Goal: Find specific page/section: Find specific page/section

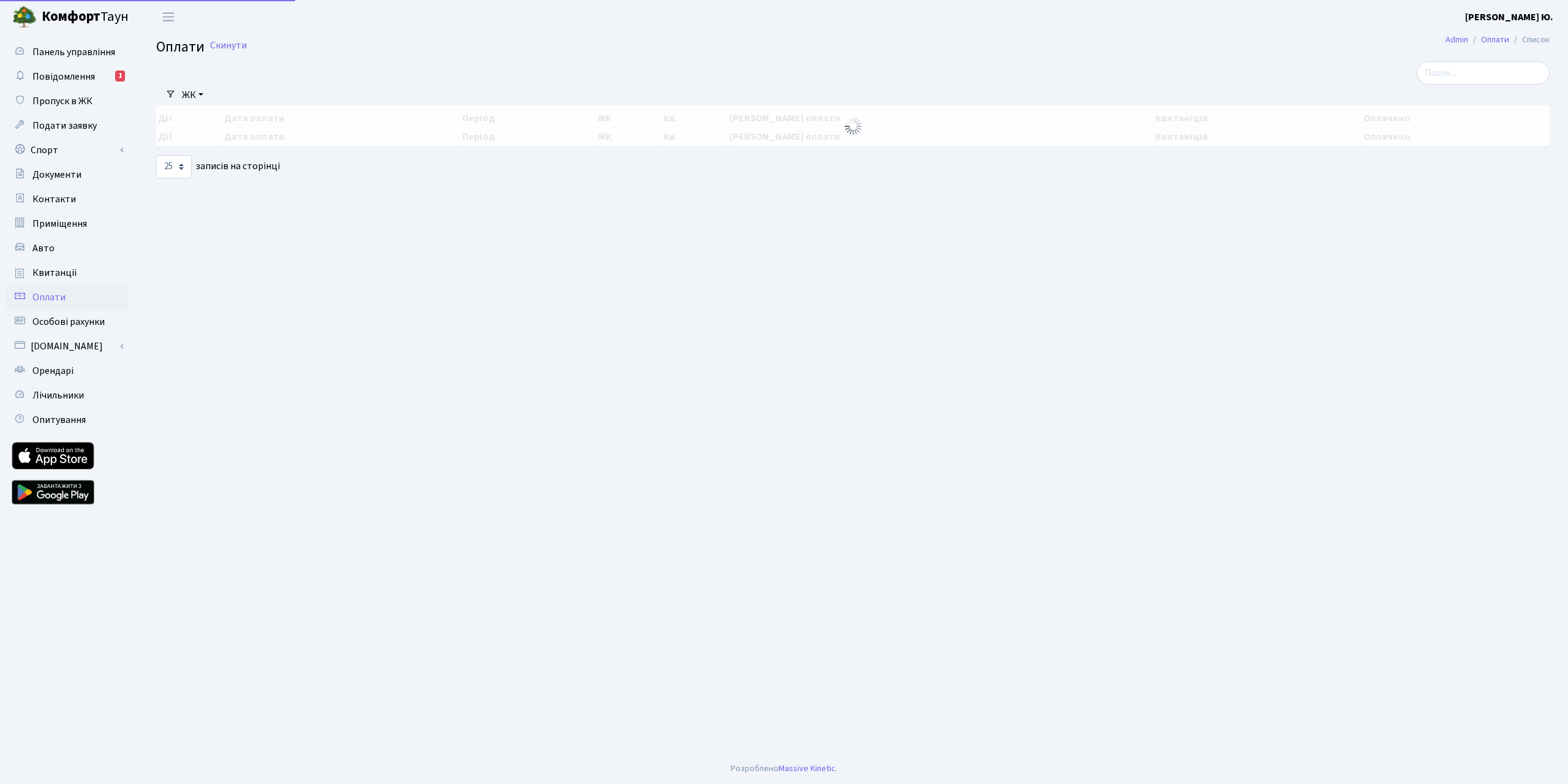
select select "25"
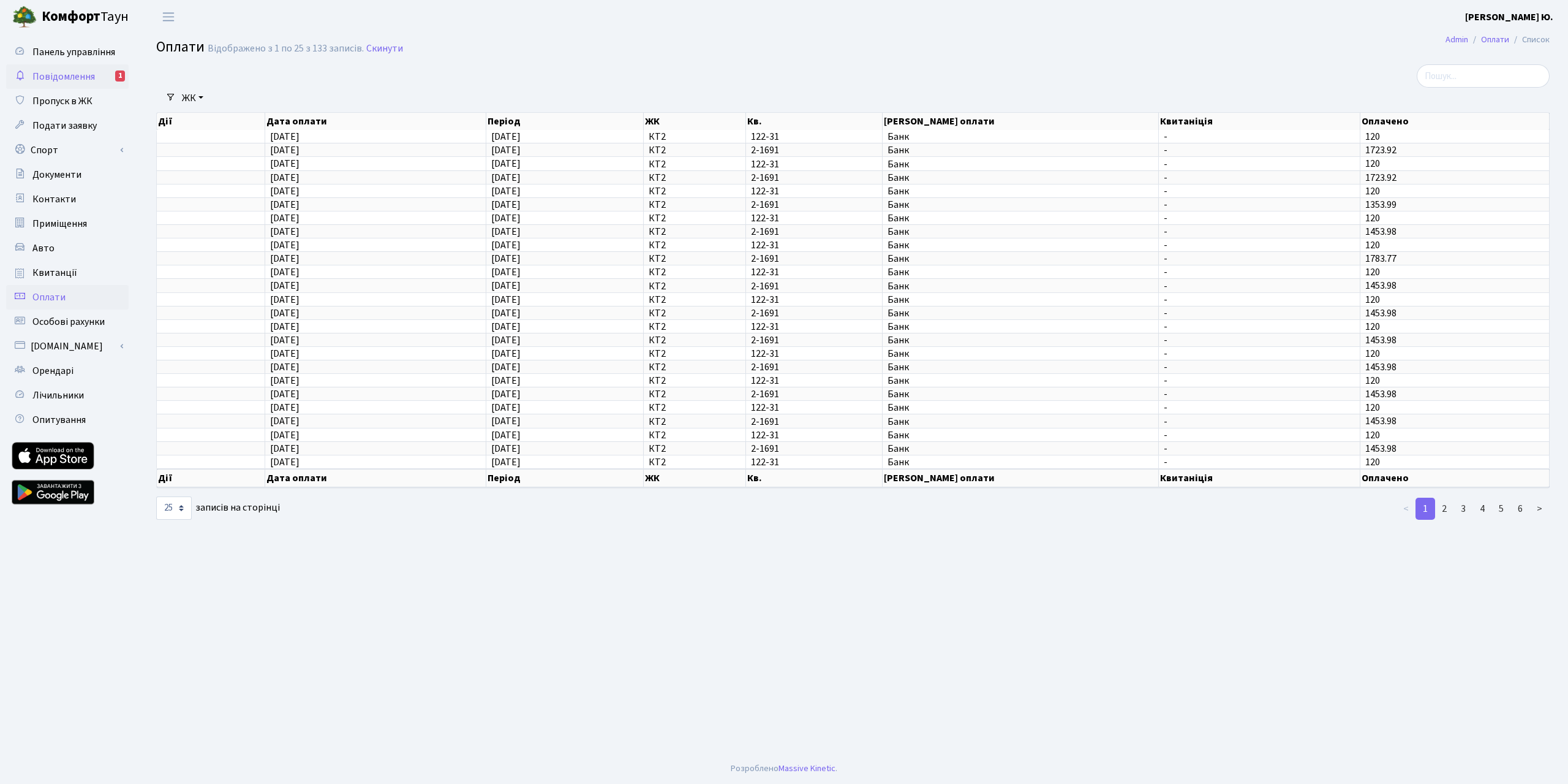
click at [70, 77] on span "Повідомлення" at bounding box center [63, 77] width 62 height 13
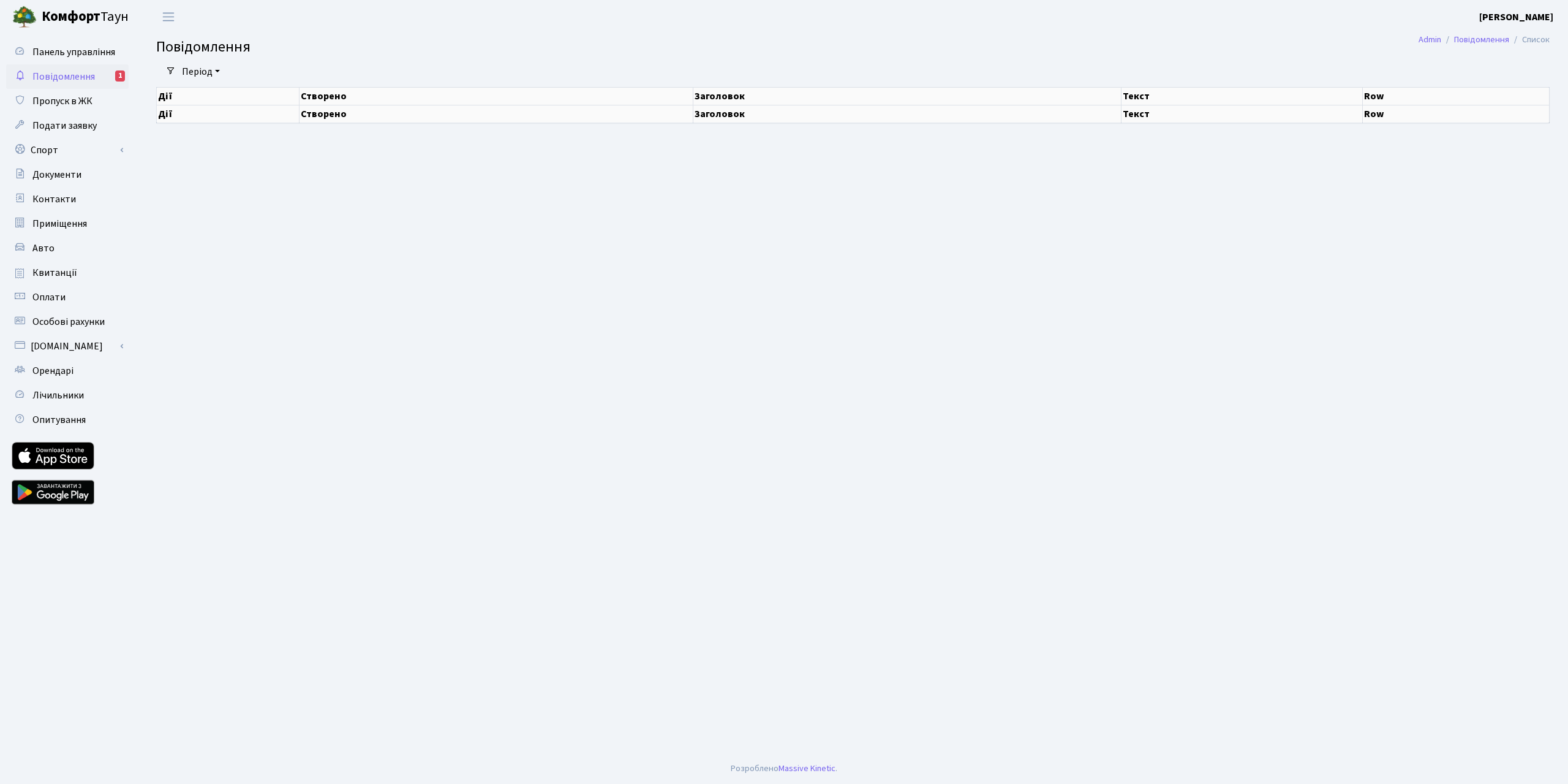
select select "25"
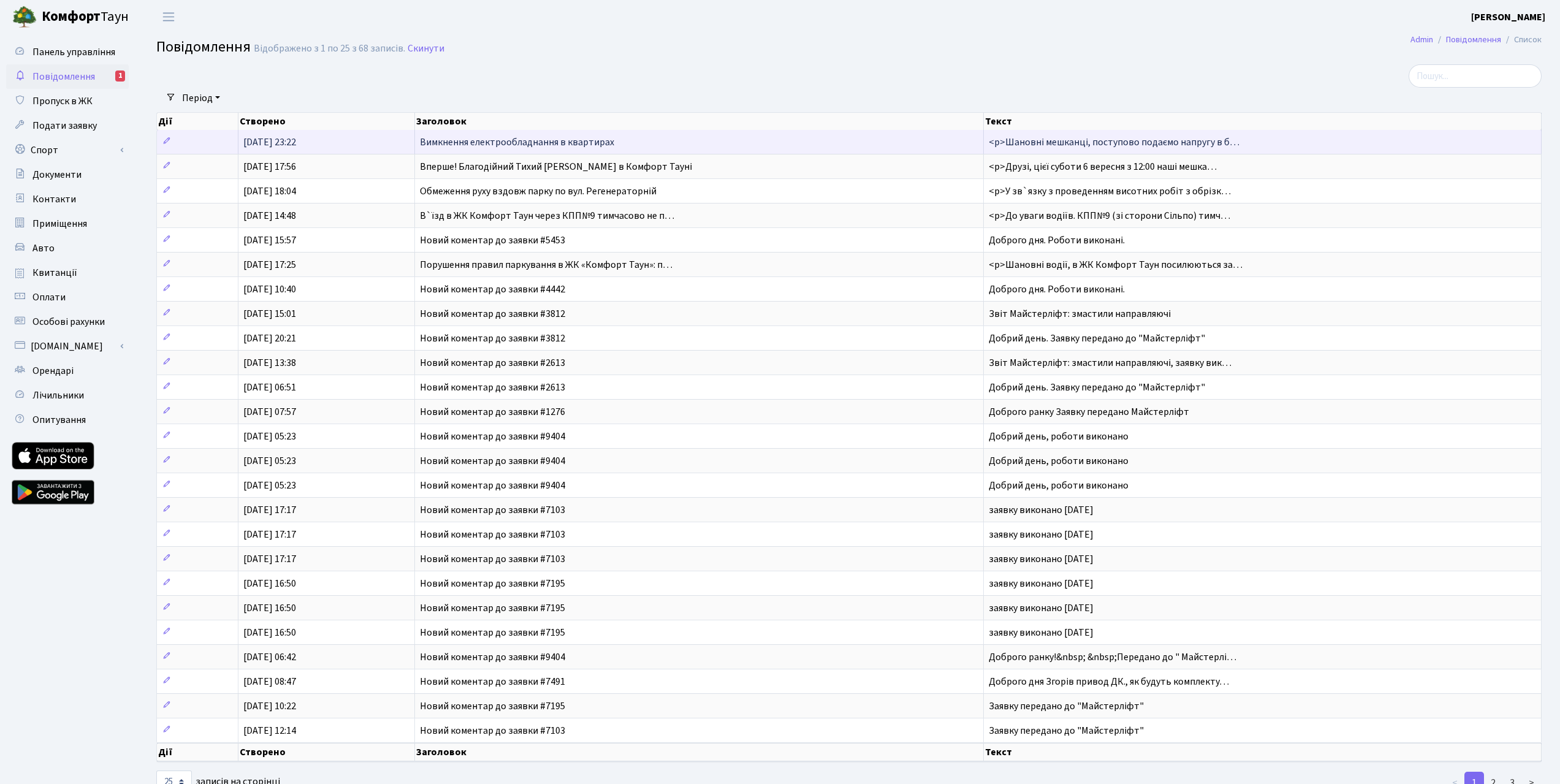
click at [605, 140] on span "Вимкнення електрообладнання в квартирах" at bounding box center [517, 142] width 194 height 13
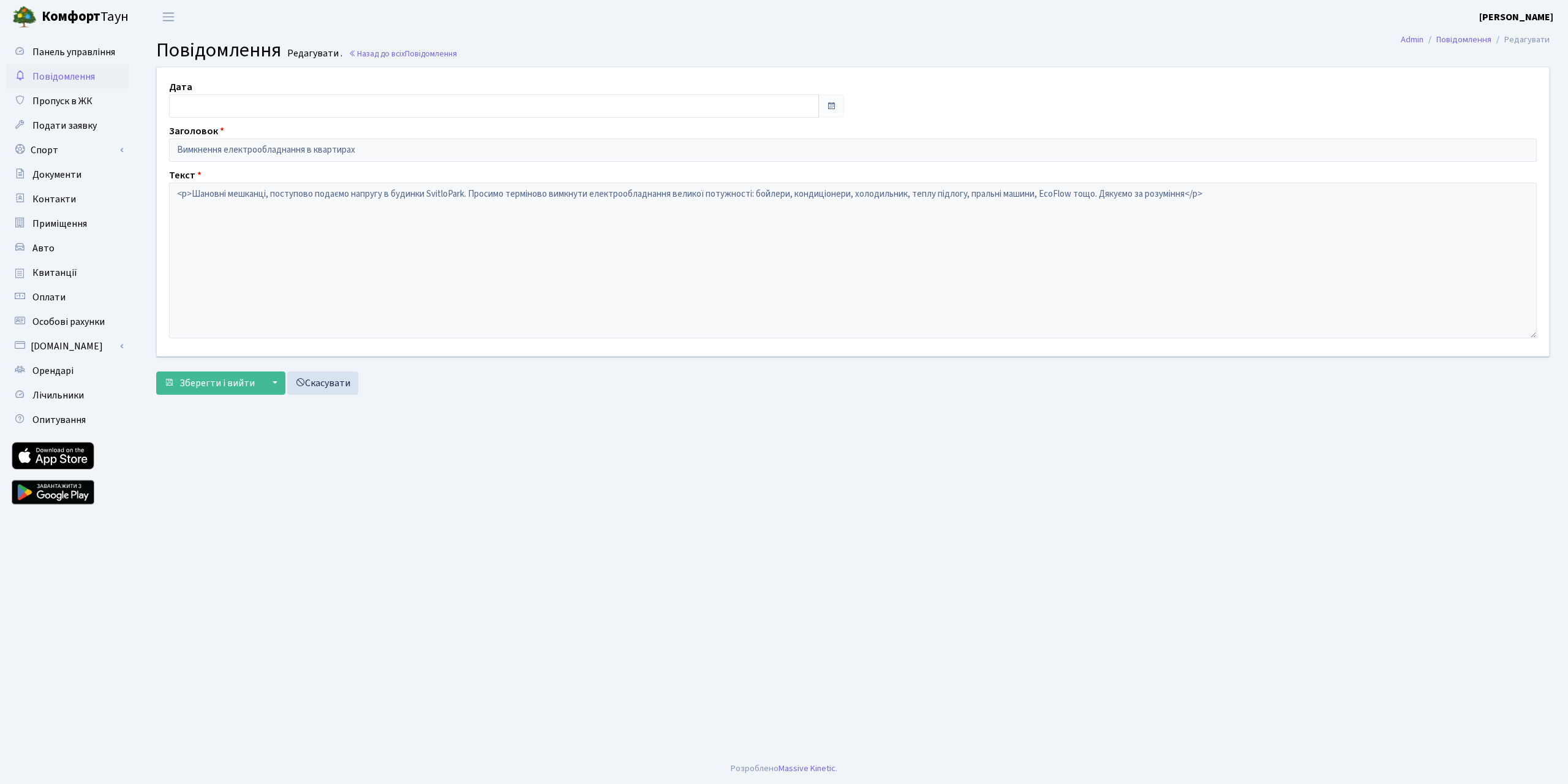
type input "14.10.2025"
click at [65, 274] on span "Квитанції" at bounding box center [54, 272] width 45 height 13
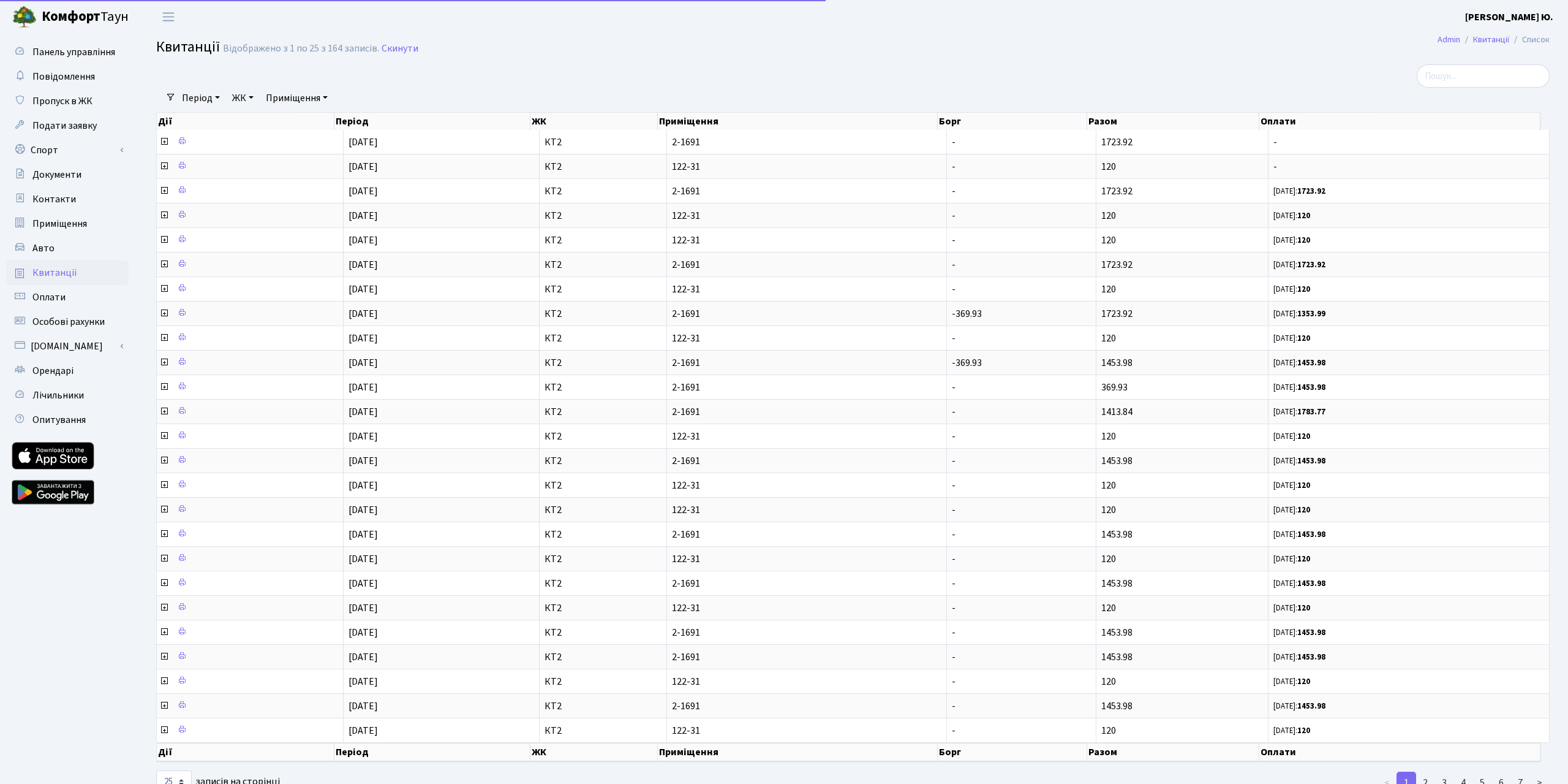
select select "25"
drag, startPoint x: 1112, startPoint y: 170, endPoint x: 1091, endPoint y: 170, distance: 21.0
click at [1091, 170] on td "120" at bounding box center [1173, 166] width 172 height 24
copy span "120"
